Goal: Entertainment & Leisure: Consume media (video, audio)

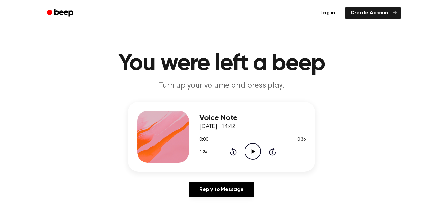
click at [254, 153] on icon "Play Audio" at bounding box center [252, 151] width 17 height 17
drag, startPoint x: 205, startPoint y: 133, endPoint x: 181, endPoint y: 135, distance: 24.1
click at [181, 135] on div "Voice Note 29 September 2025 · 14:42 0:36 0:36 Your browser does not support th…" at bounding box center [221, 136] width 187 height 70
click at [201, 136] on div at bounding box center [252, 133] width 106 height 5
click at [246, 150] on icon "Play Audio" at bounding box center [252, 151] width 17 height 17
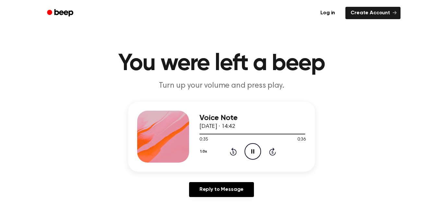
click at [246, 150] on icon "Pause Audio" at bounding box center [252, 151] width 17 height 17
click at [250, 152] on icon "Play Audio" at bounding box center [252, 151] width 17 height 17
click at [250, 149] on icon "Play Audio" at bounding box center [252, 151] width 17 height 17
click at [250, 149] on icon "Pause Audio" at bounding box center [252, 151] width 17 height 17
click at [254, 153] on icon "Play Audio" at bounding box center [252, 151] width 17 height 17
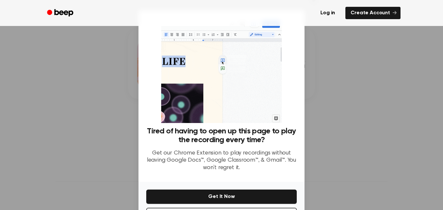
scroll to position [26, 0]
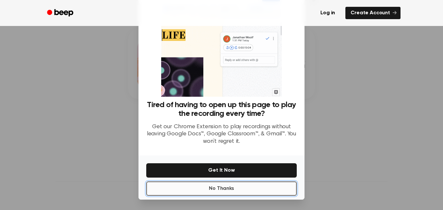
click at [240, 189] on button "No Thanks" at bounding box center [221, 188] width 150 height 14
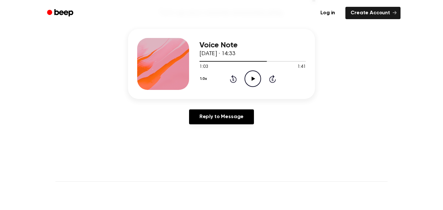
click at [254, 84] on icon "Play Audio" at bounding box center [252, 78] width 17 height 17
drag, startPoint x: 269, startPoint y: 62, endPoint x: 265, endPoint y: 62, distance: 4.6
click at [265, 62] on div at bounding box center [252, 60] width 106 height 5
click at [255, 62] on div at bounding box center [252, 60] width 106 height 5
drag, startPoint x: 252, startPoint y: 62, endPoint x: 156, endPoint y: 70, distance: 97.2
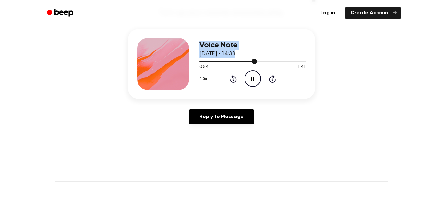
click at [156, 70] on div "Voice Note 29 September 2025 · 14:33 0:54 1:41 Your browser does not support th…" at bounding box center [221, 64] width 187 height 70
click at [255, 79] on icon "Play Audio" at bounding box center [252, 78] width 17 height 17
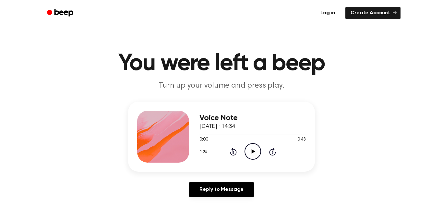
click at [247, 149] on icon "Play Audio" at bounding box center [252, 151] width 17 height 17
click at [251, 157] on icon "Pause Audio" at bounding box center [252, 151] width 17 height 17
click at [258, 151] on icon "Play Audio" at bounding box center [252, 151] width 17 height 17
click at [247, 145] on circle at bounding box center [253, 151] width 16 height 16
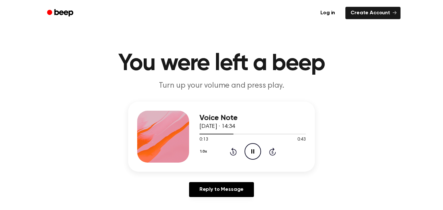
click at [247, 145] on circle at bounding box center [253, 151] width 16 height 16
click at [255, 154] on icon "Play Audio" at bounding box center [252, 151] width 17 height 17
click at [253, 152] on icon at bounding box center [253, 151] width 4 height 4
click at [255, 150] on icon "Play Audio" at bounding box center [252, 151] width 17 height 17
click at [247, 147] on icon "Play Audio" at bounding box center [252, 151] width 17 height 17
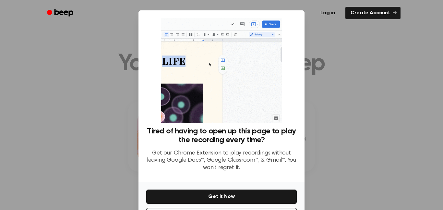
click at [344, 159] on div at bounding box center [221, 105] width 443 height 210
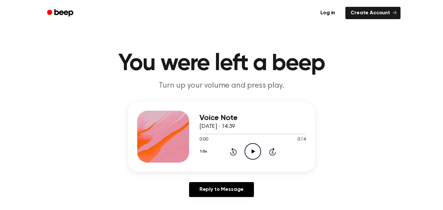
click at [256, 143] on div "0:00 0:14" at bounding box center [252, 139] width 106 height 7
click at [256, 148] on icon "Play Audio" at bounding box center [252, 151] width 17 height 17
click at [256, 148] on icon "Pause Audio" at bounding box center [252, 151] width 17 height 17
click at [250, 150] on icon "Play Audio" at bounding box center [252, 151] width 17 height 17
click at [248, 146] on icon "Play Audio" at bounding box center [252, 151] width 17 height 17
